Goal: Task Accomplishment & Management: Use online tool/utility

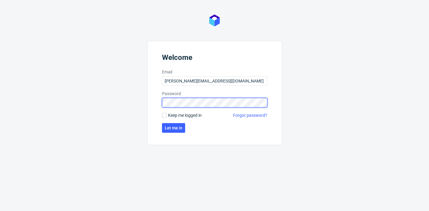
click at [173, 128] on button "Let me in" at bounding box center [173, 128] width 23 height 10
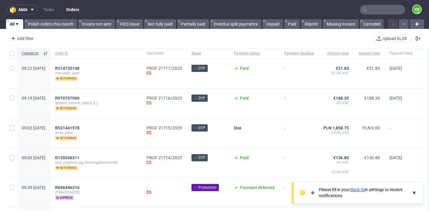
click at [367, 13] on input "text" at bounding box center [382, 10] width 45 height 10
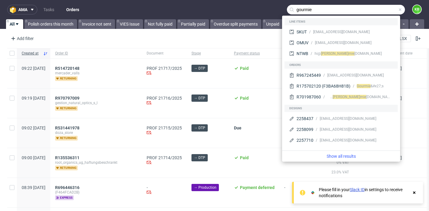
type input "gourmie"
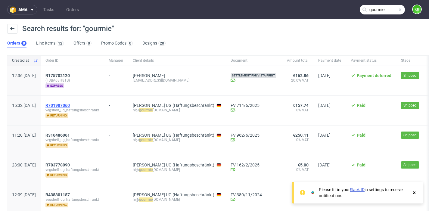
click at [70, 105] on span "R701987060" at bounding box center [57, 105] width 24 height 5
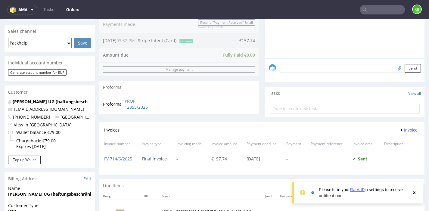
scroll to position [5, 0]
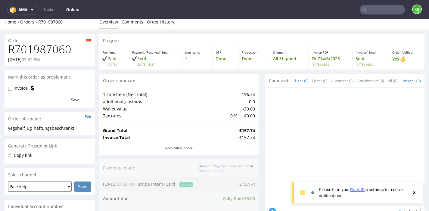
type input "gourmie"
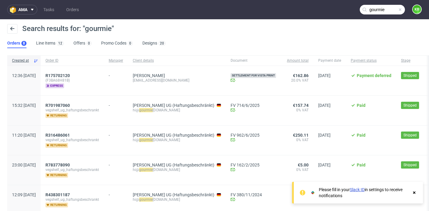
scroll to position [14, 0]
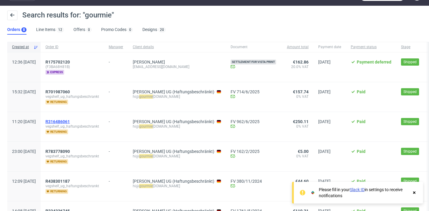
click at [70, 122] on span "R316486061" at bounding box center [57, 121] width 24 height 5
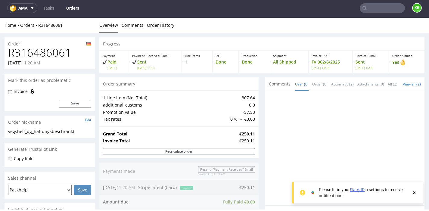
scroll to position [214, 0]
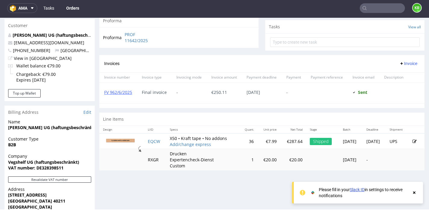
type input "gourmie"
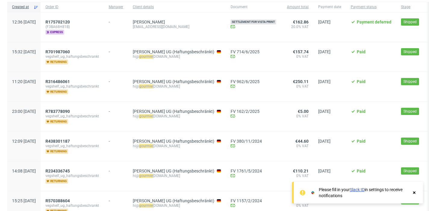
scroll to position [55, 0]
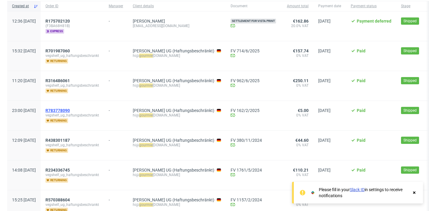
click at [70, 110] on span "R783778090" at bounding box center [57, 110] width 24 height 5
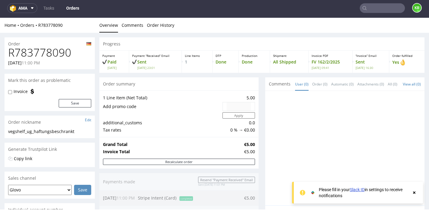
scroll to position [229, 0]
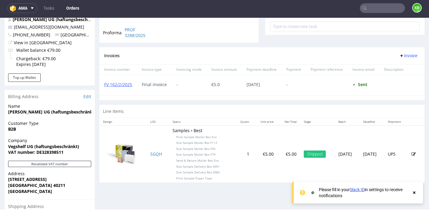
type input "gourmie"
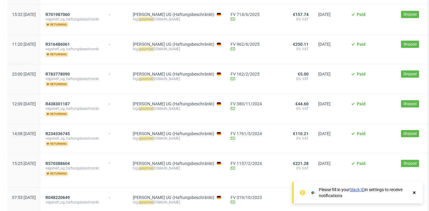
scroll to position [91, 0]
click at [70, 104] on span "R438301187" at bounding box center [57, 104] width 24 height 5
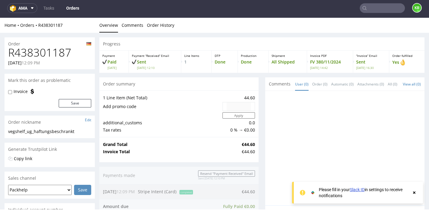
scroll to position [293, 0]
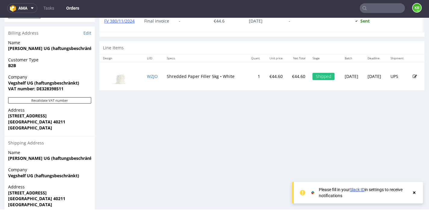
type input "gourmie"
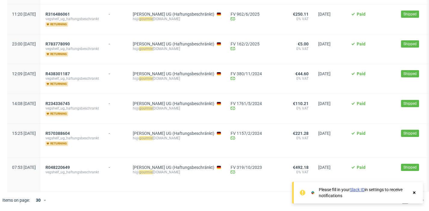
scroll to position [121, 0]
click at [70, 105] on span "R234336745" at bounding box center [57, 103] width 24 height 5
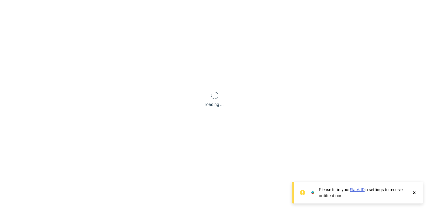
scroll to position [25, 0]
